Goal: Find contact information: Find contact information

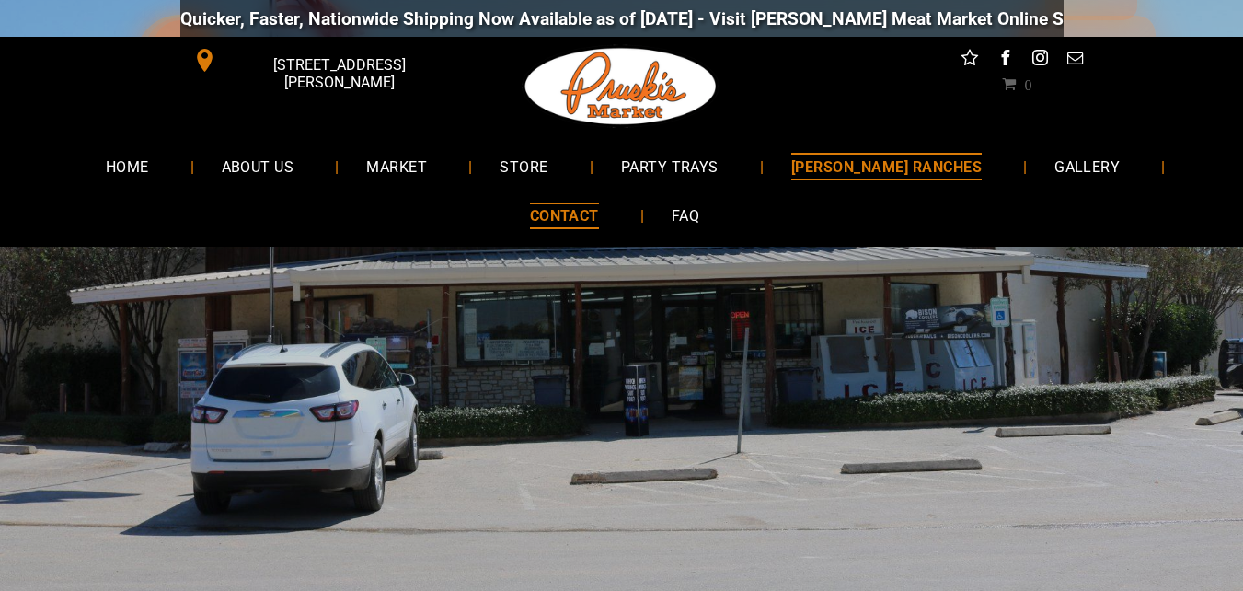
click at [913, 151] on link "[PERSON_NAME] RANCHES" at bounding box center [887, 166] width 246 height 49
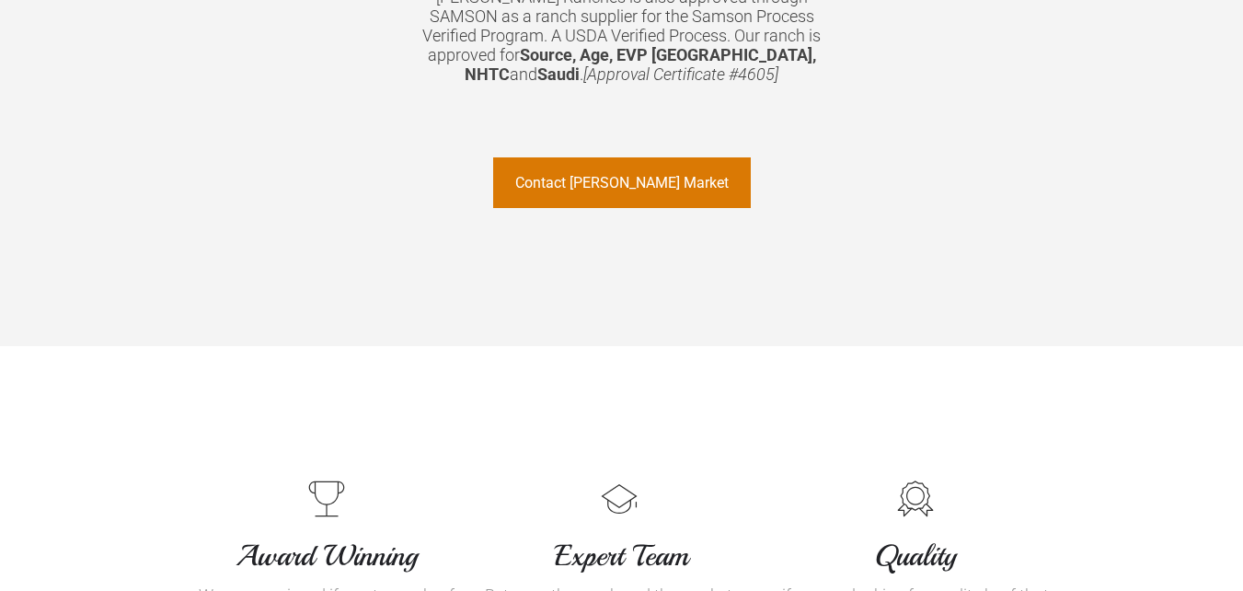
scroll to position [1748, 0]
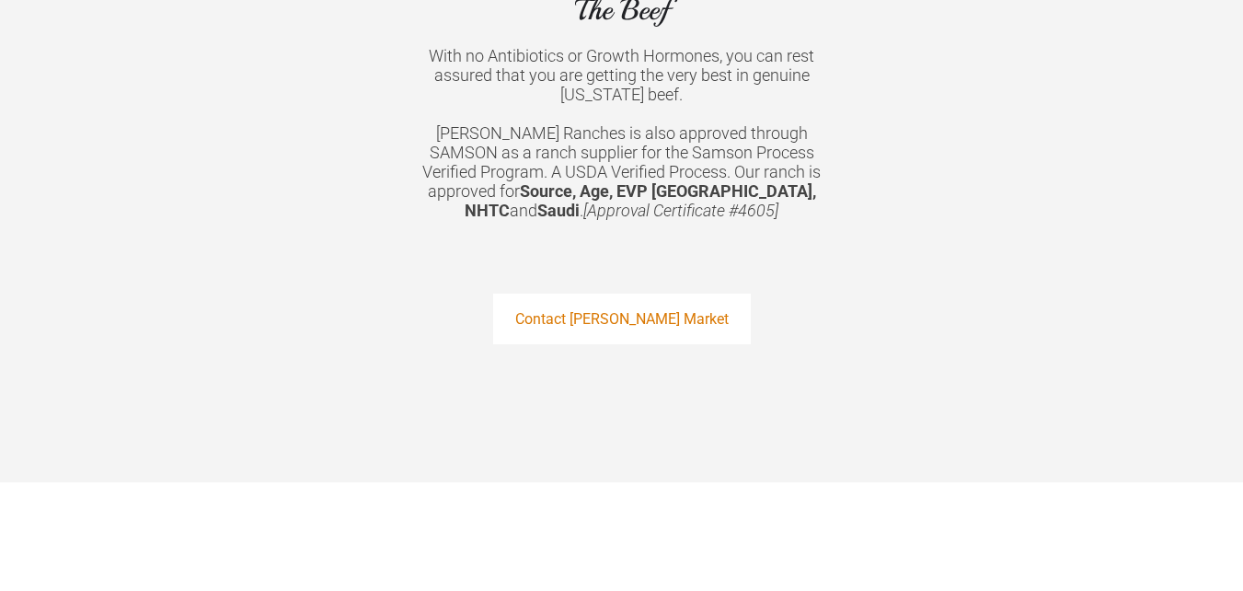
click at [637, 295] on span "Contact [PERSON_NAME] Market" at bounding box center [621, 318] width 213 height 47
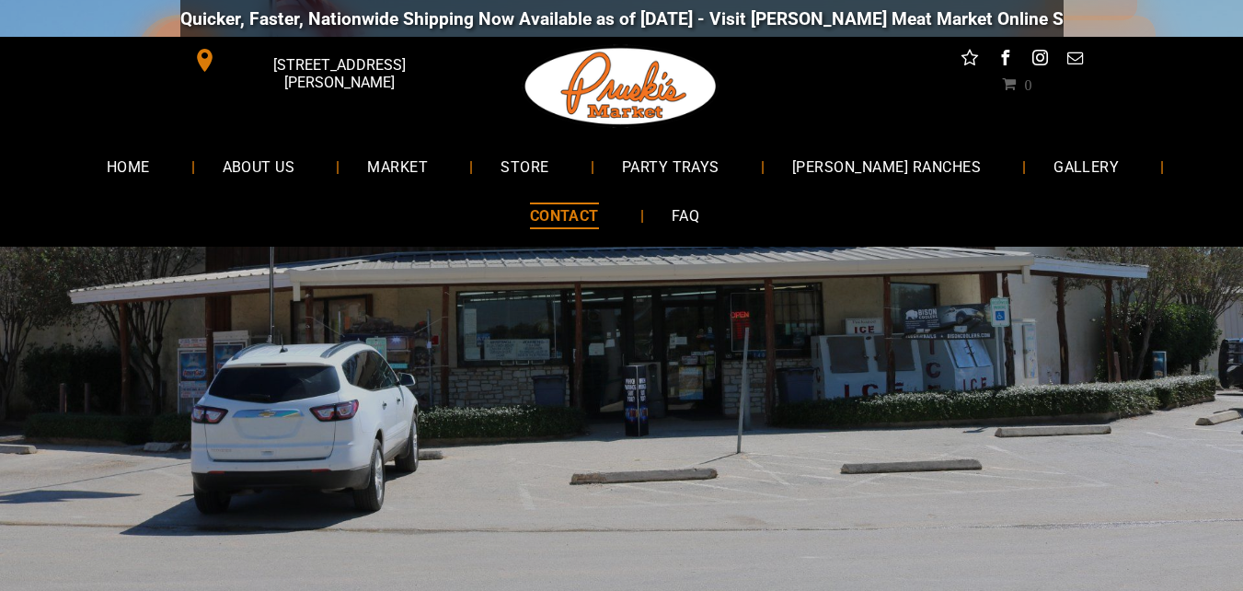
click at [198, 61] on span at bounding box center [204, 61] width 24 height 24
